Goal: Task Accomplishment & Management: Manage account settings

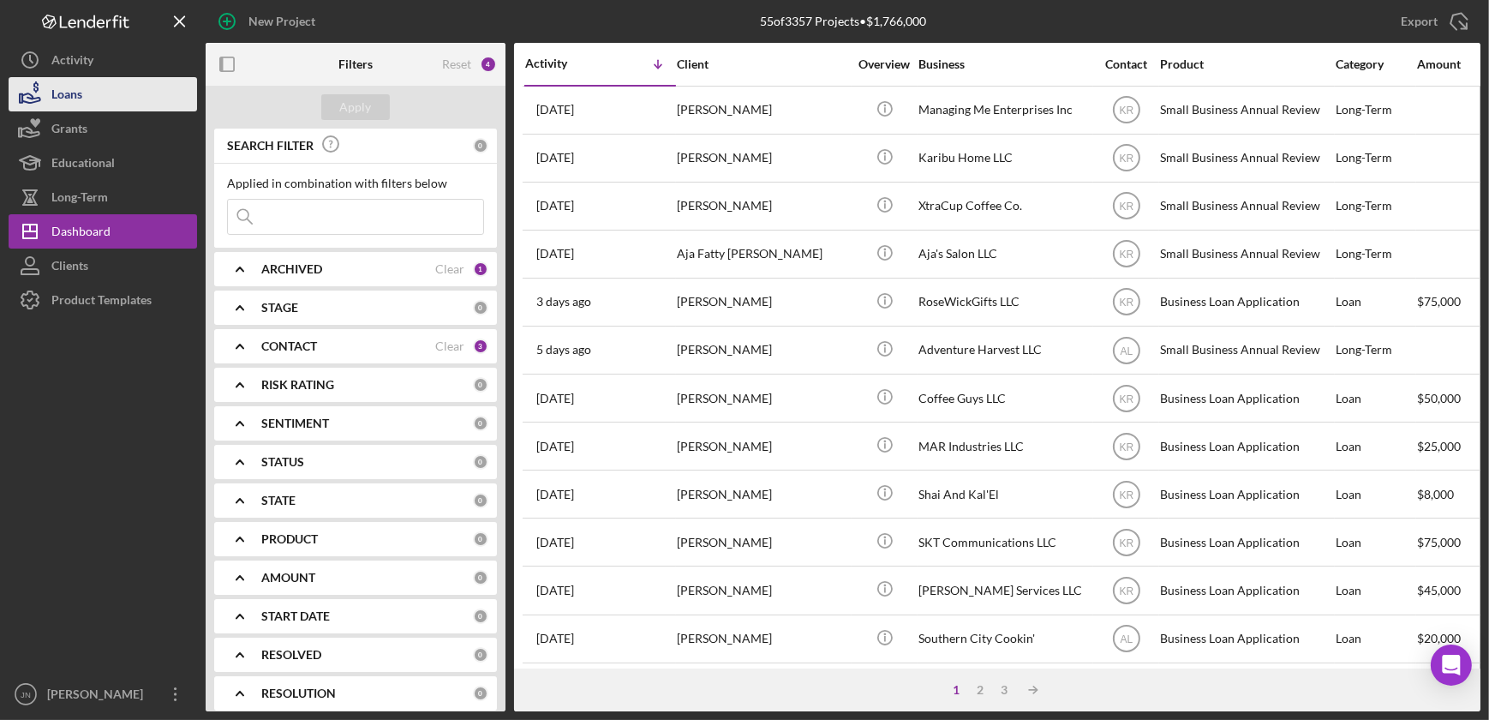
click at [73, 86] on div "Loans" at bounding box center [66, 96] width 31 height 39
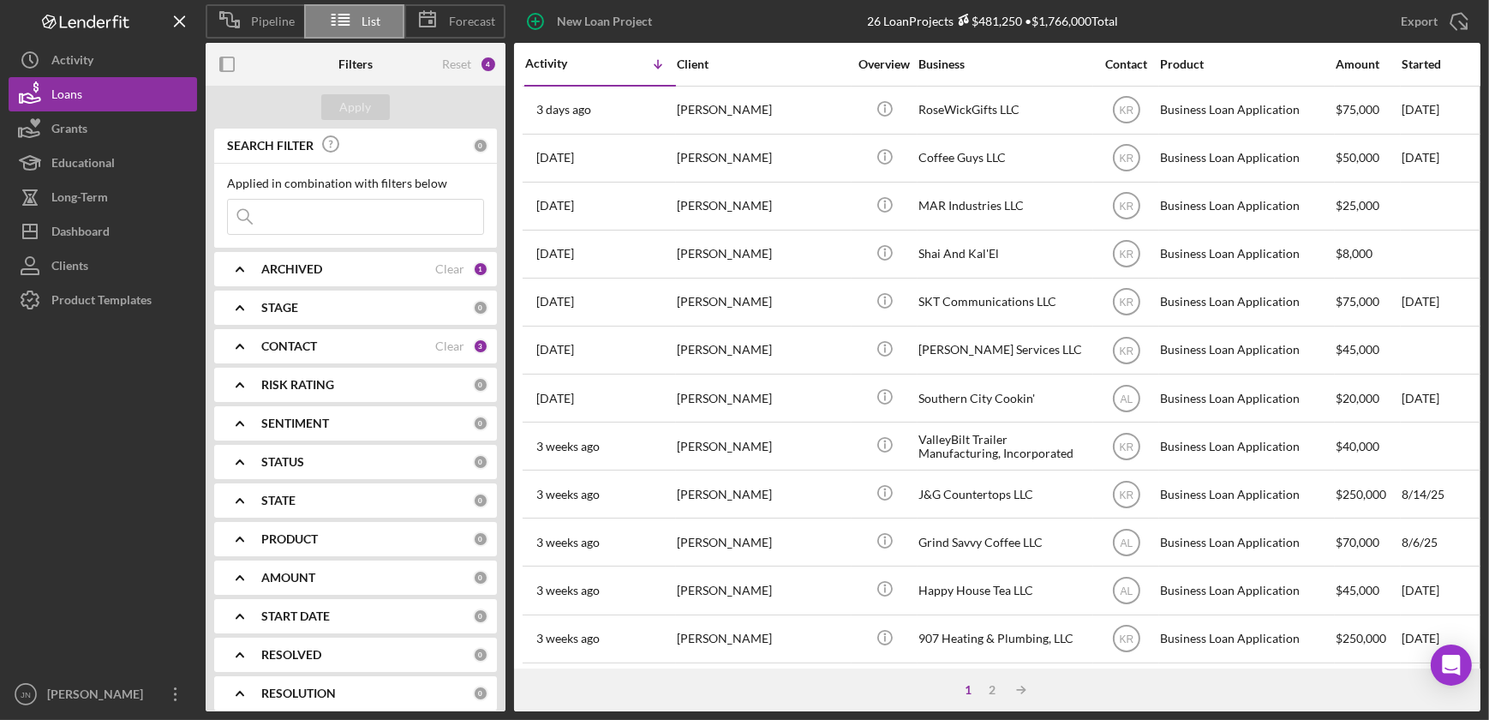
click at [297, 272] on b "ARCHIVED" at bounding box center [291, 269] width 61 height 14
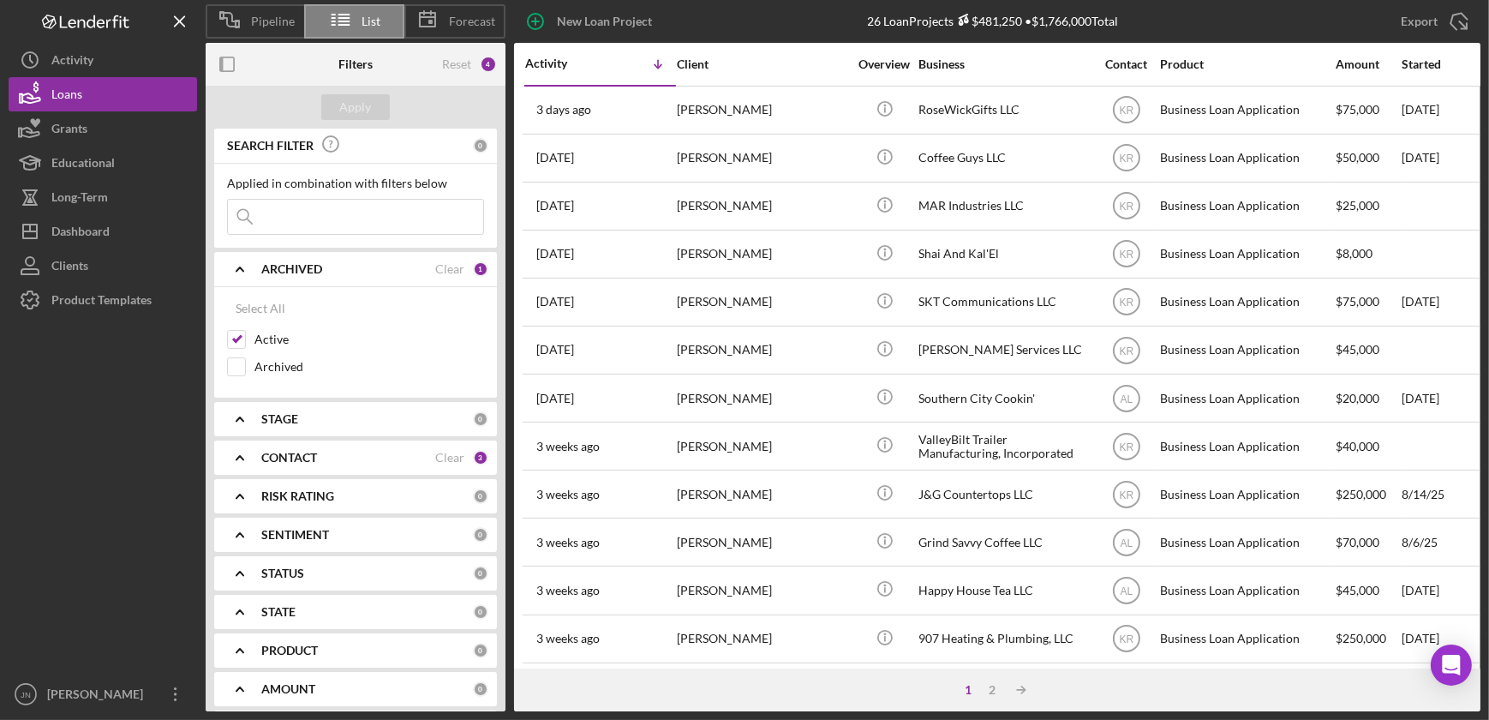
click at [297, 272] on b "ARCHIVED" at bounding box center [291, 269] width 61 height 14
